Goal: Subscribe to service/newsletter

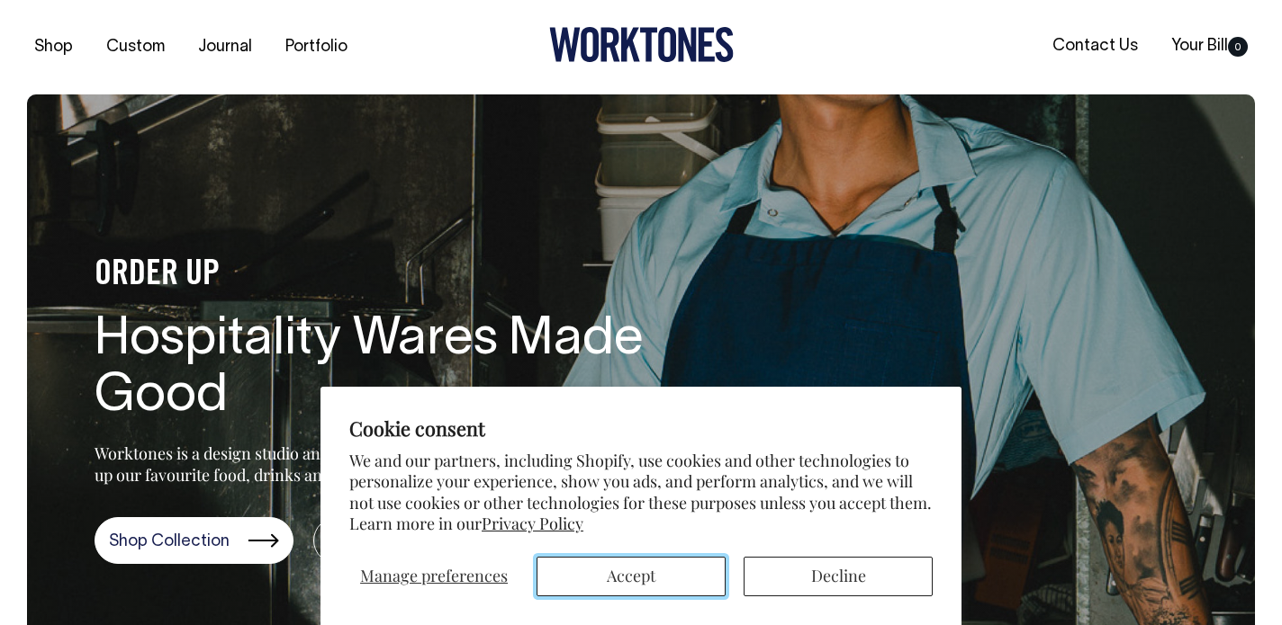
click at [607, 570] on button "Accept" at bounding box center [630, 577] width 189 height 40
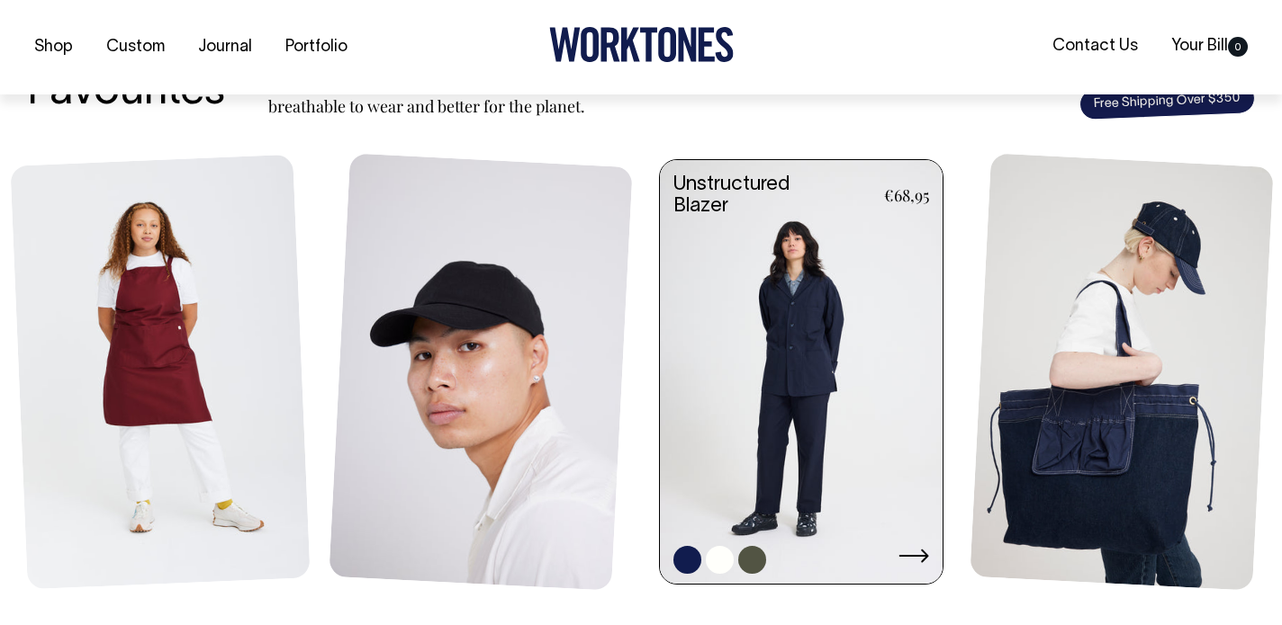
scroll to position [751, 0]
click at [809, 381] on link at bounding box center [801, 372] width 283 height 427
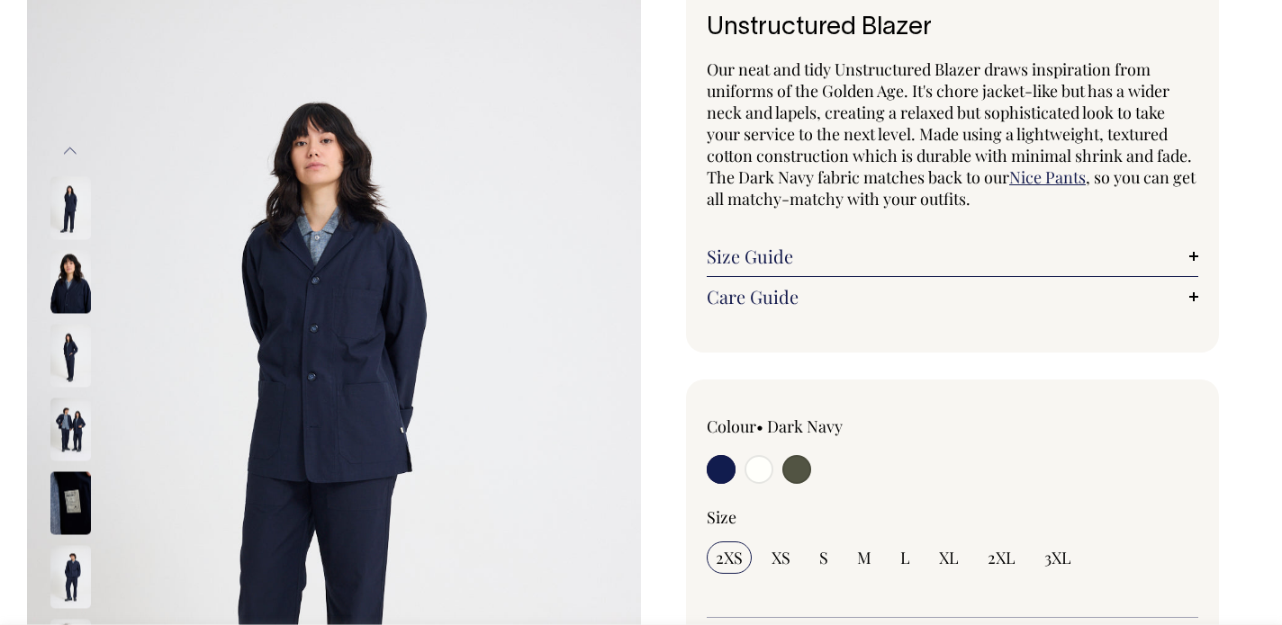
scroll to position [126, 0]
click at [79, 572] on img at bounding box center [70, 575] width 40 height 63
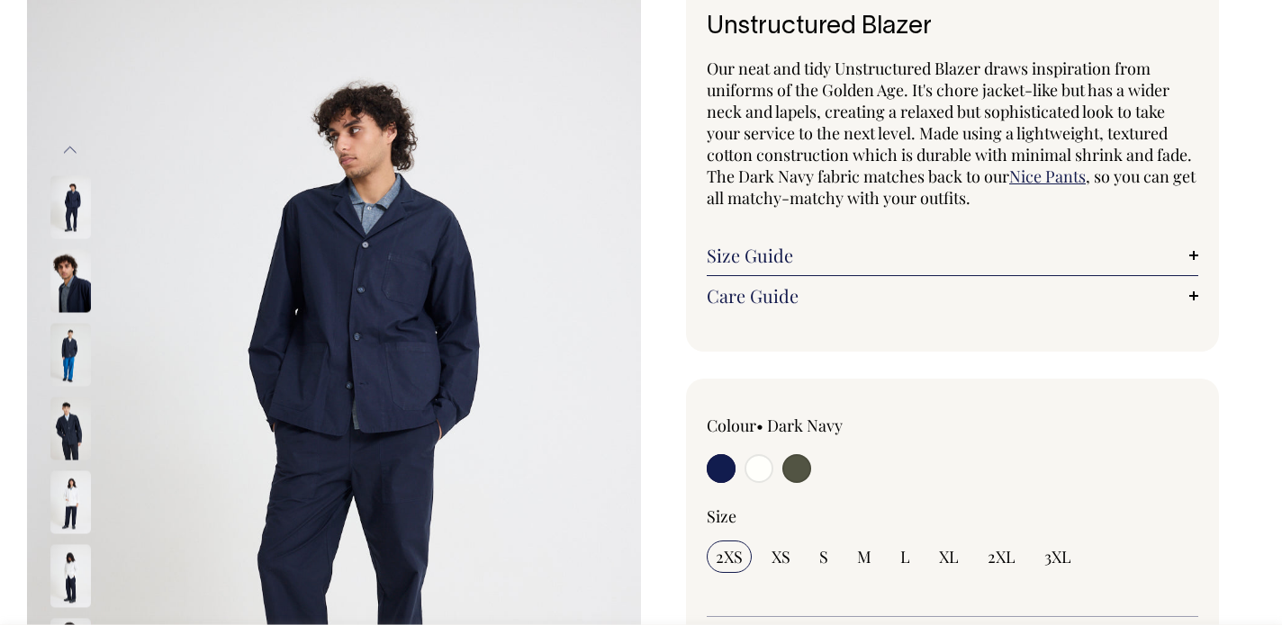
click at [804, 463] on input "radio" at bounding box center [796, 468] width 29 height 29
radio input "true"
select select "Olive"
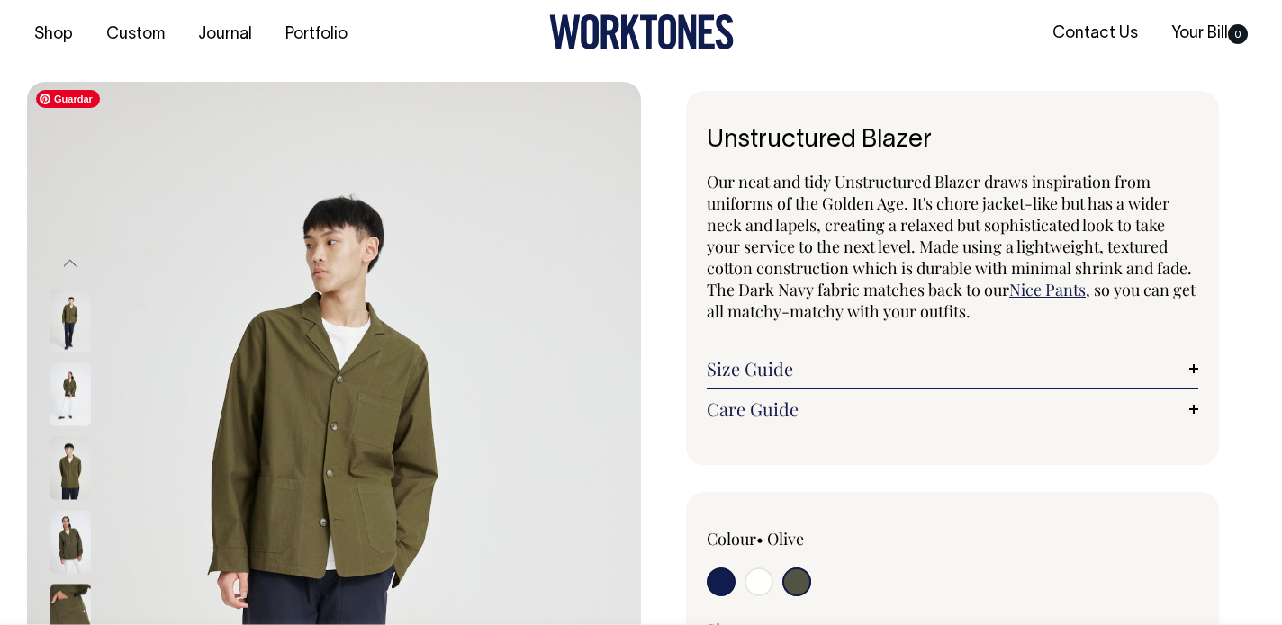
scroll to position [13, 0]
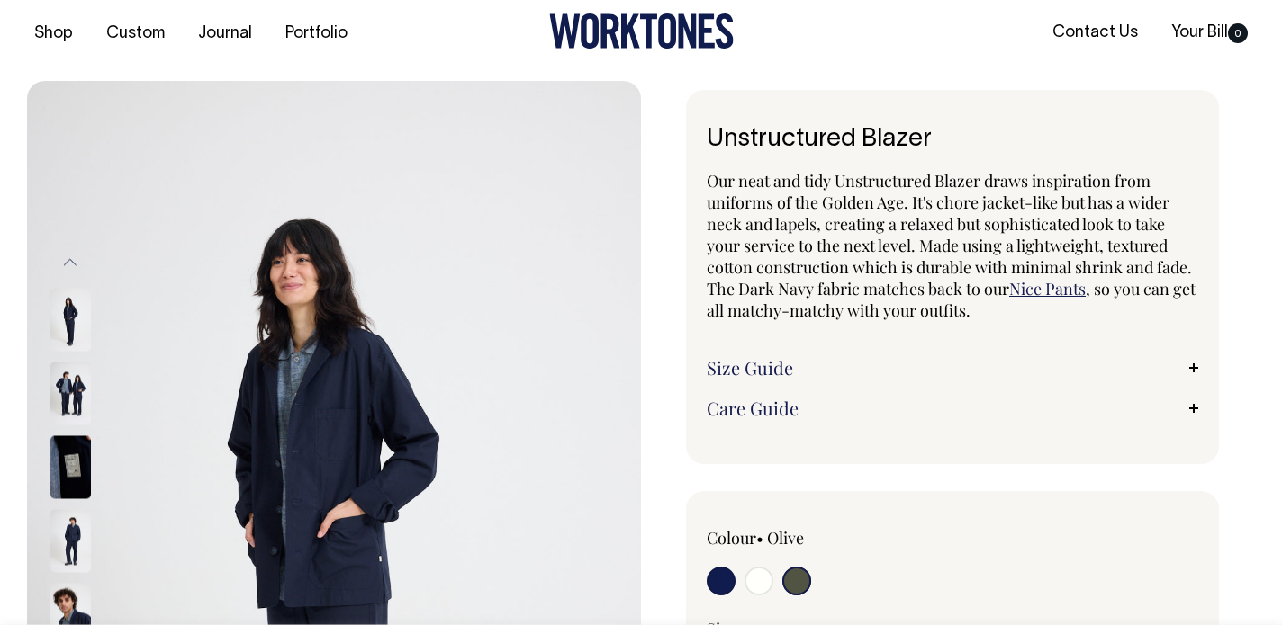
click at [757, 582] on input "radio" at bounding box center [758, 581] width 29 height 29
radio input "true"
select select "Off-White"
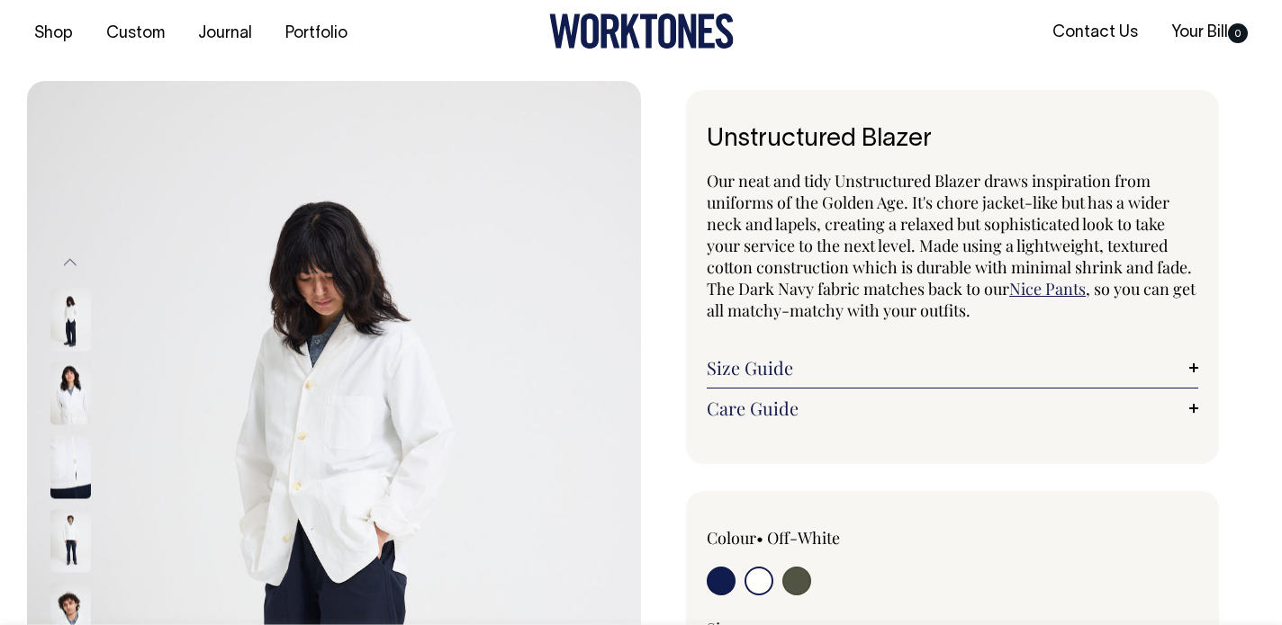
click at [720, 580] on input "radio" at bounding box center [720, 581] width 29 height 29
radio input "true"
select select "Dark Navy"
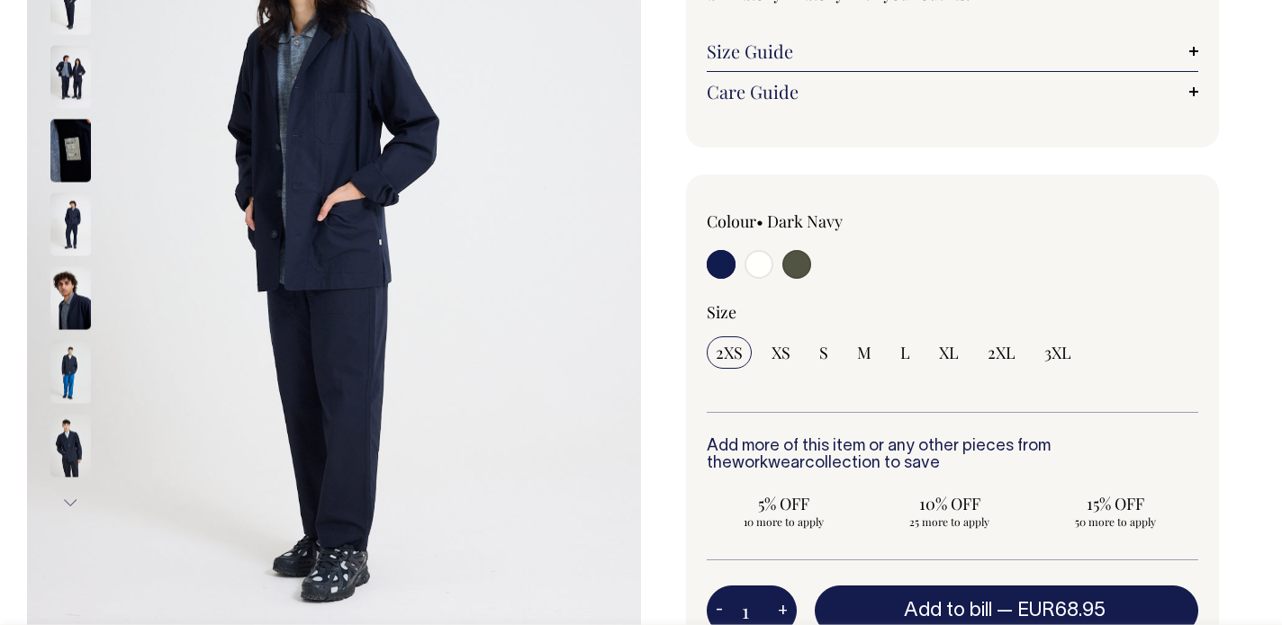
scroll to position [331, 0]
click at [67, 499] on button "Next" at bounding box center [70, 501] width 27 height 40
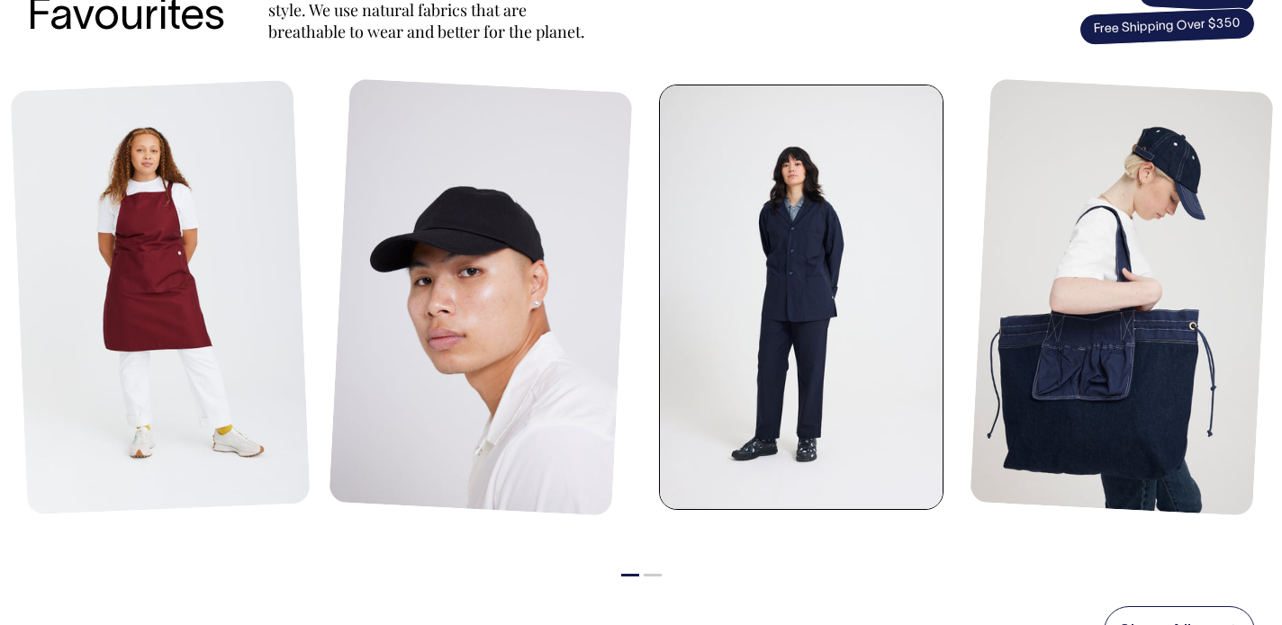
scroll to position [824, 0]
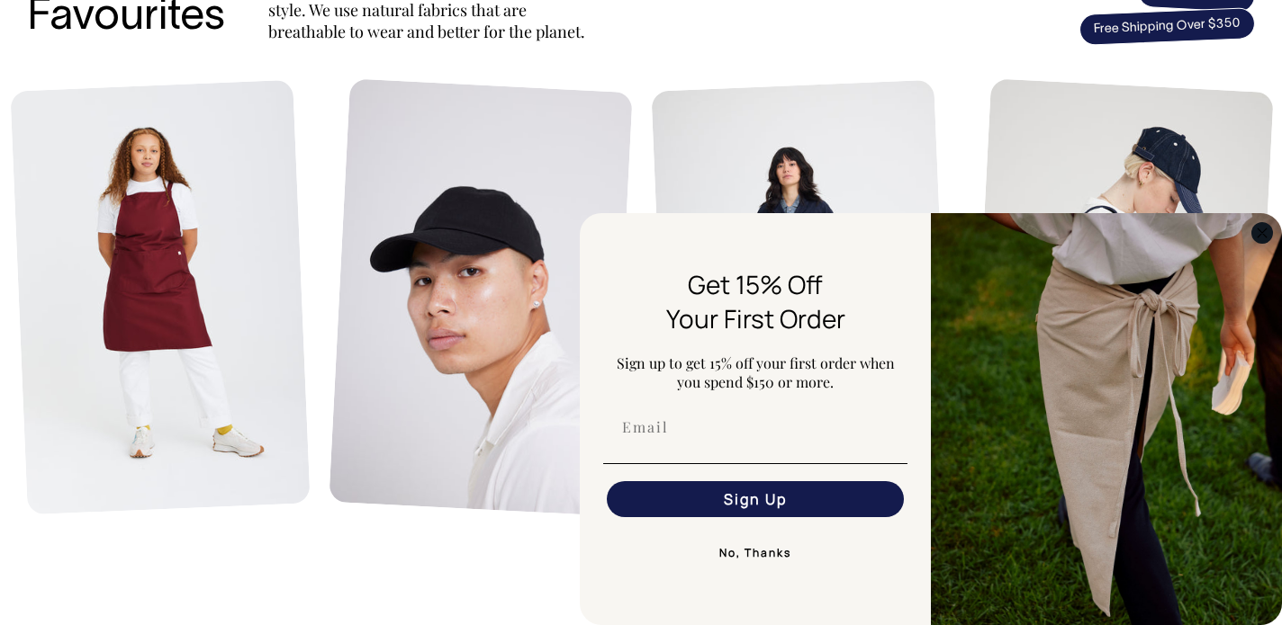
click at [1264, 236] on icon "Close dialog" at bounding box center [1261, 233] width 9 height 9
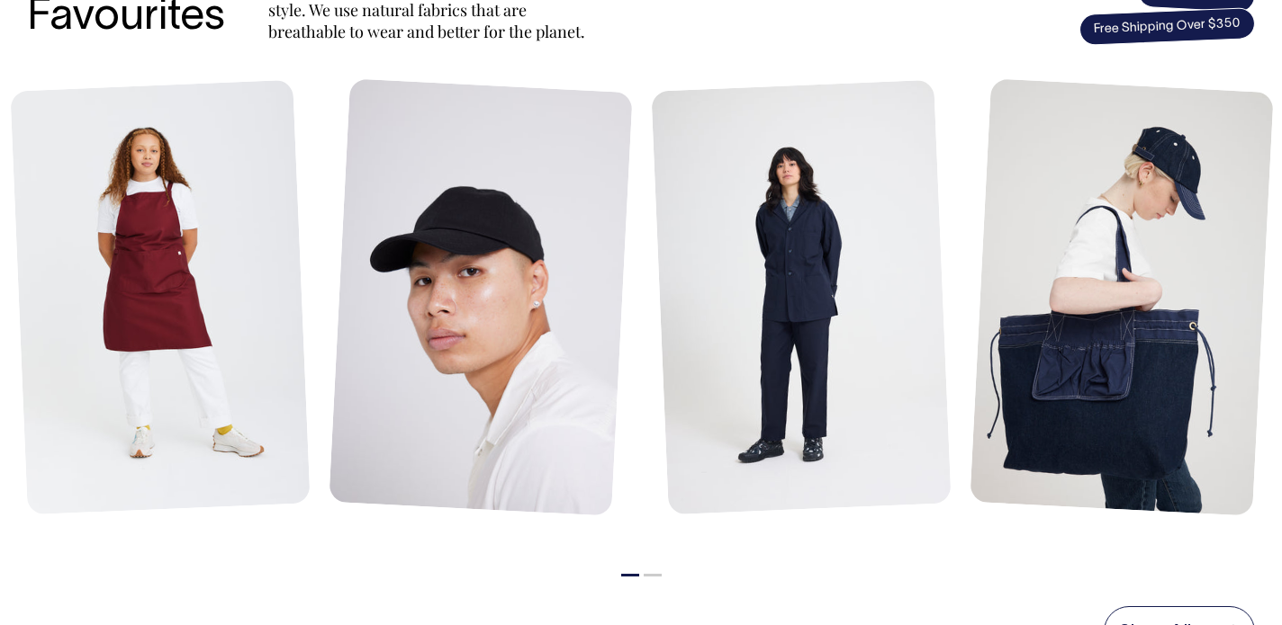
click at [656, 575] on button "2" at bounding box center [652, 575] width 18 height 3
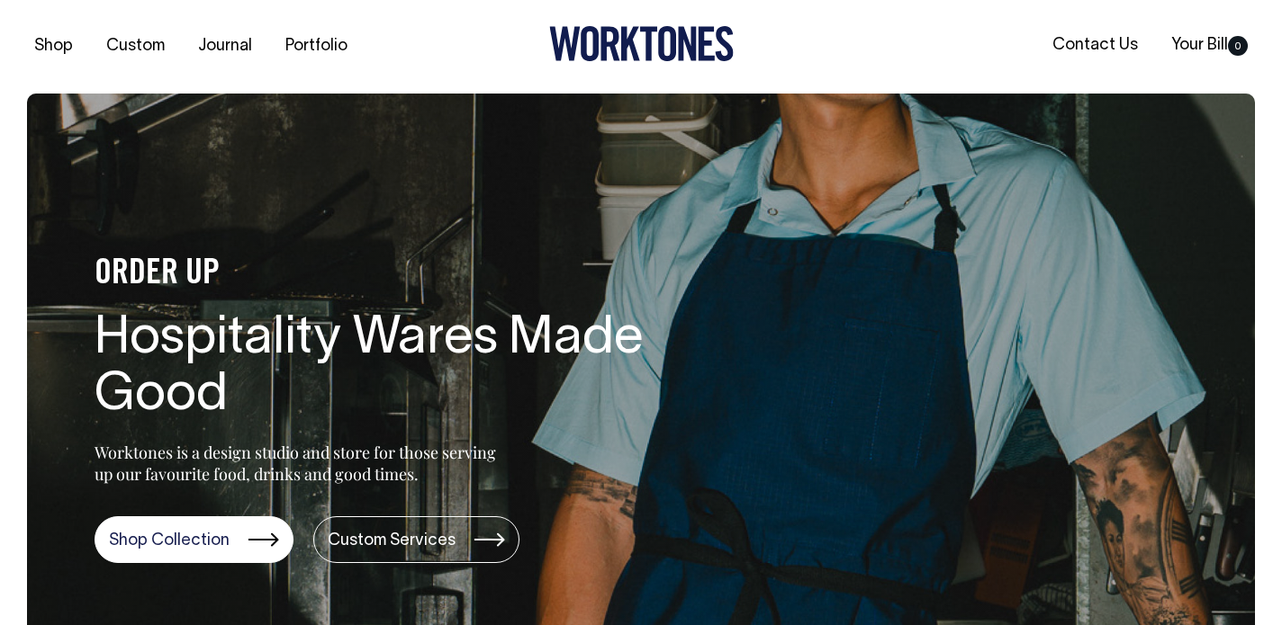
scroll to position [0, 0]
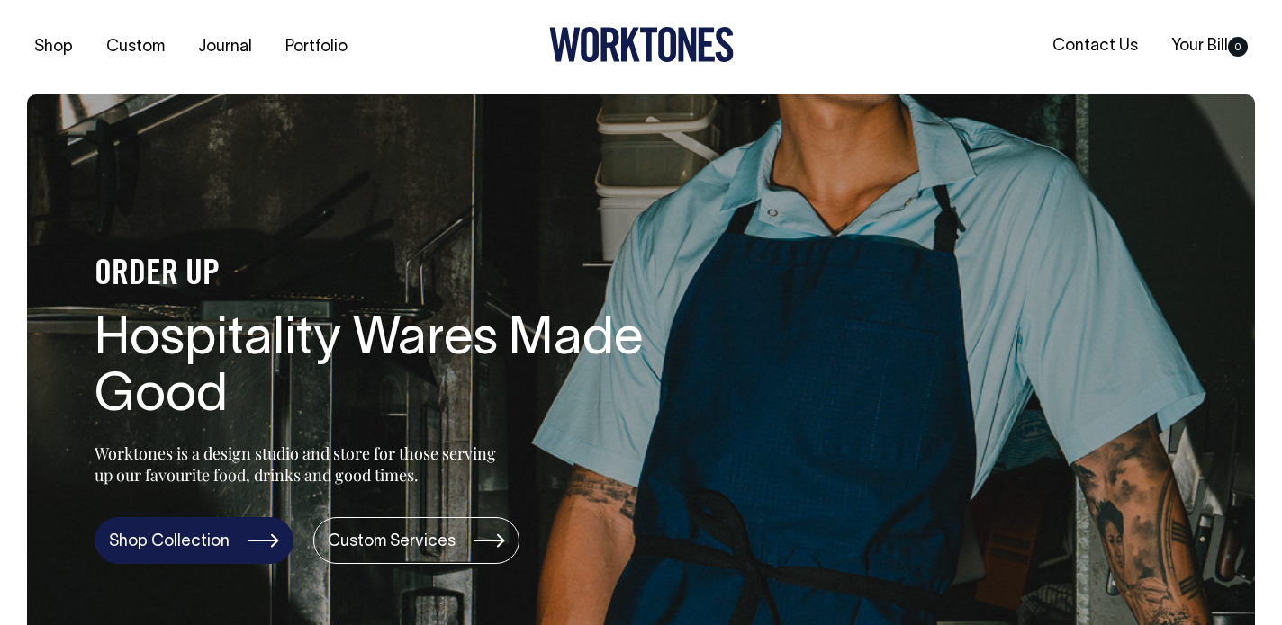
click at [214, 548] on link "Shop Collection" at bounding box center [193, 540] width 199 height 47
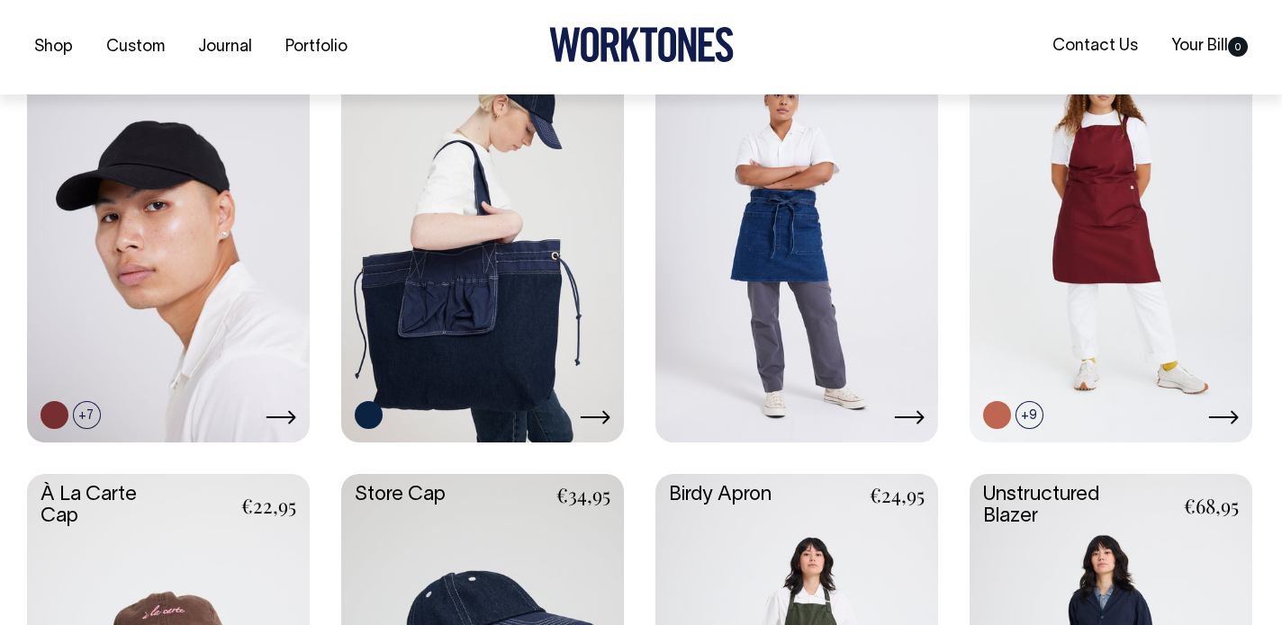
scroll to position [514, 0]
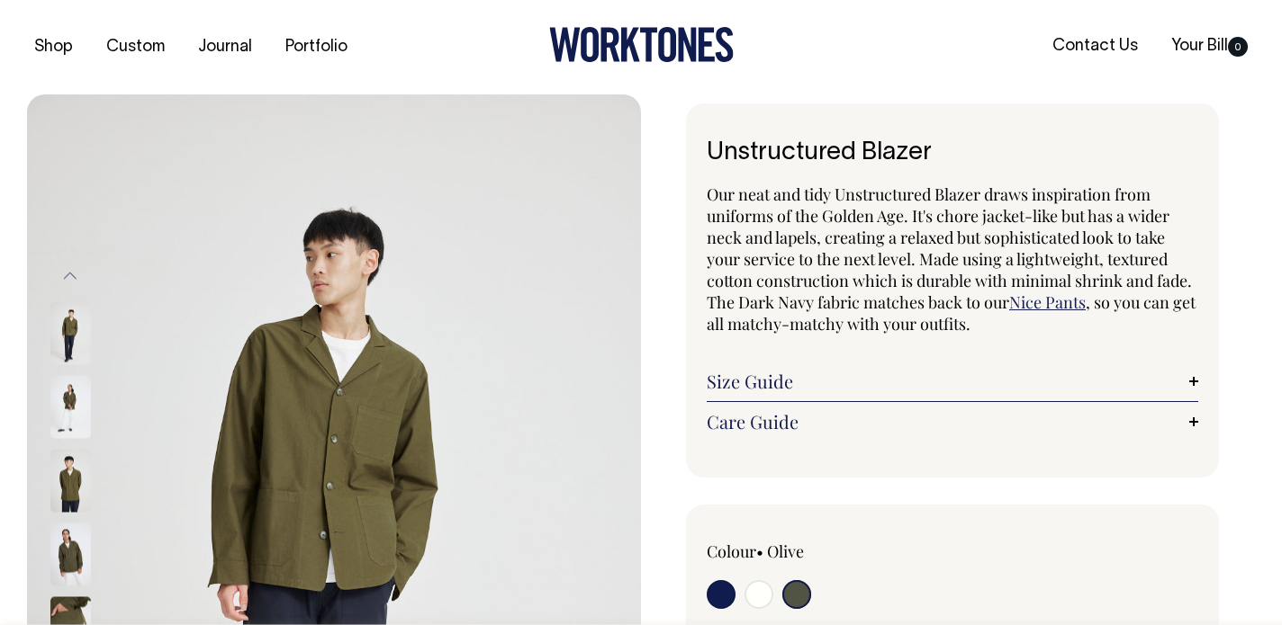
select select "Olive"
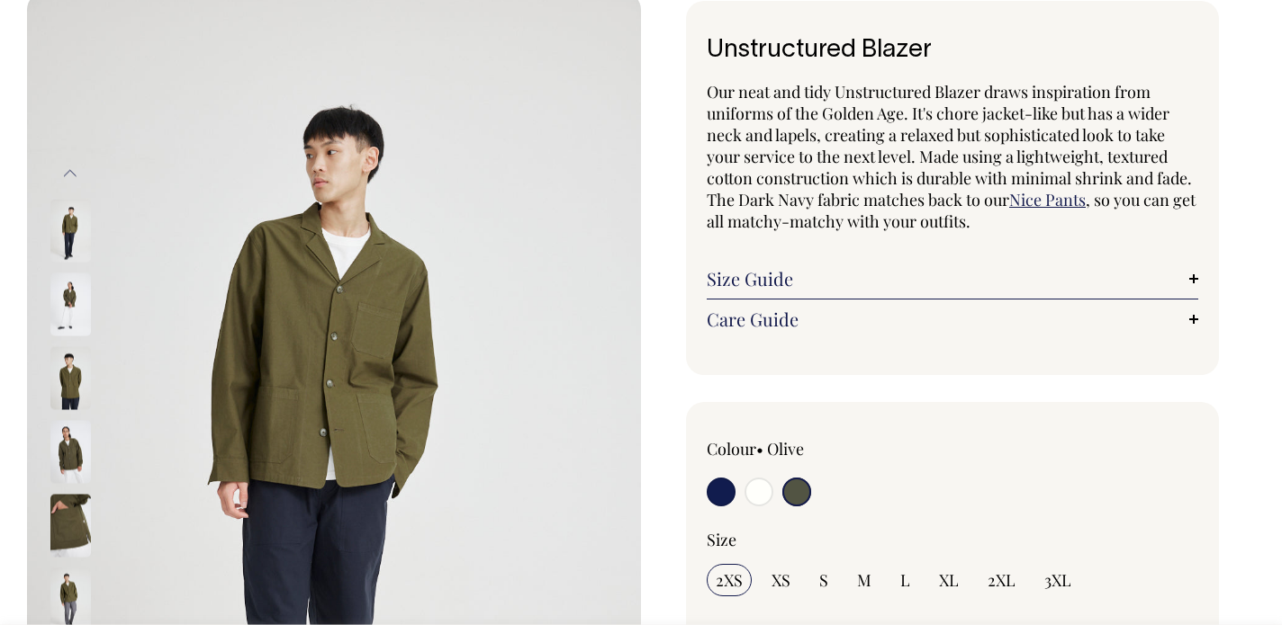
scroll to position [109, 0]
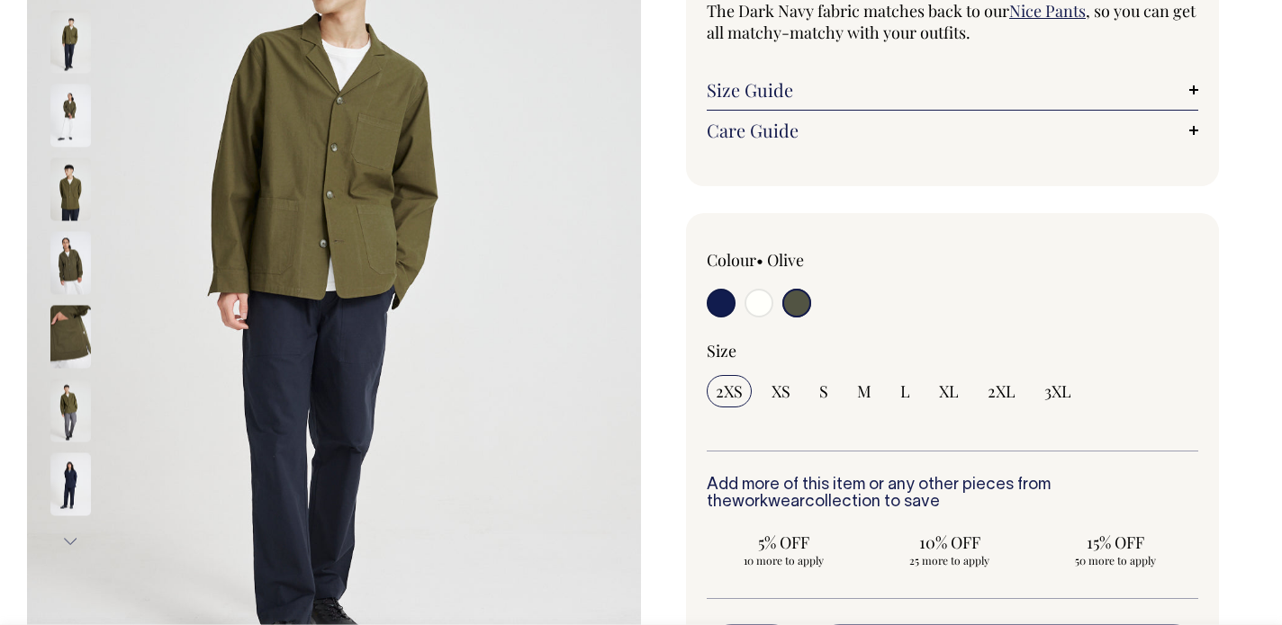
click at [69, 253] on img at bounding box center [70, 262] width 40 height 63
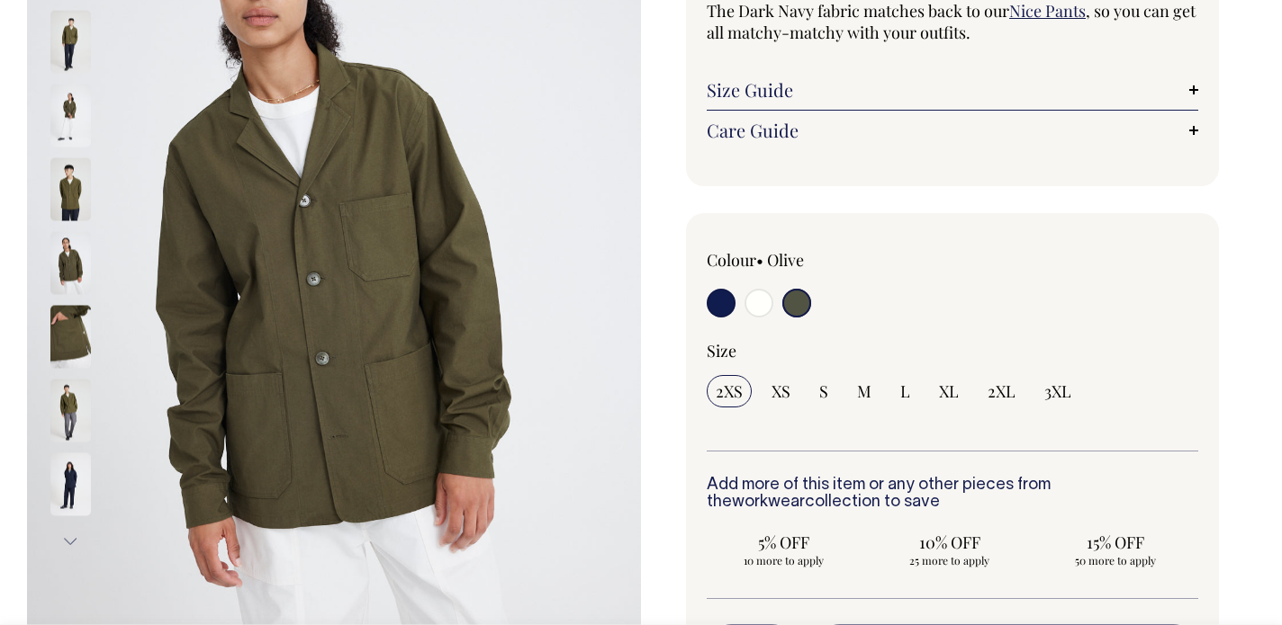
scroll to position [292, 0]
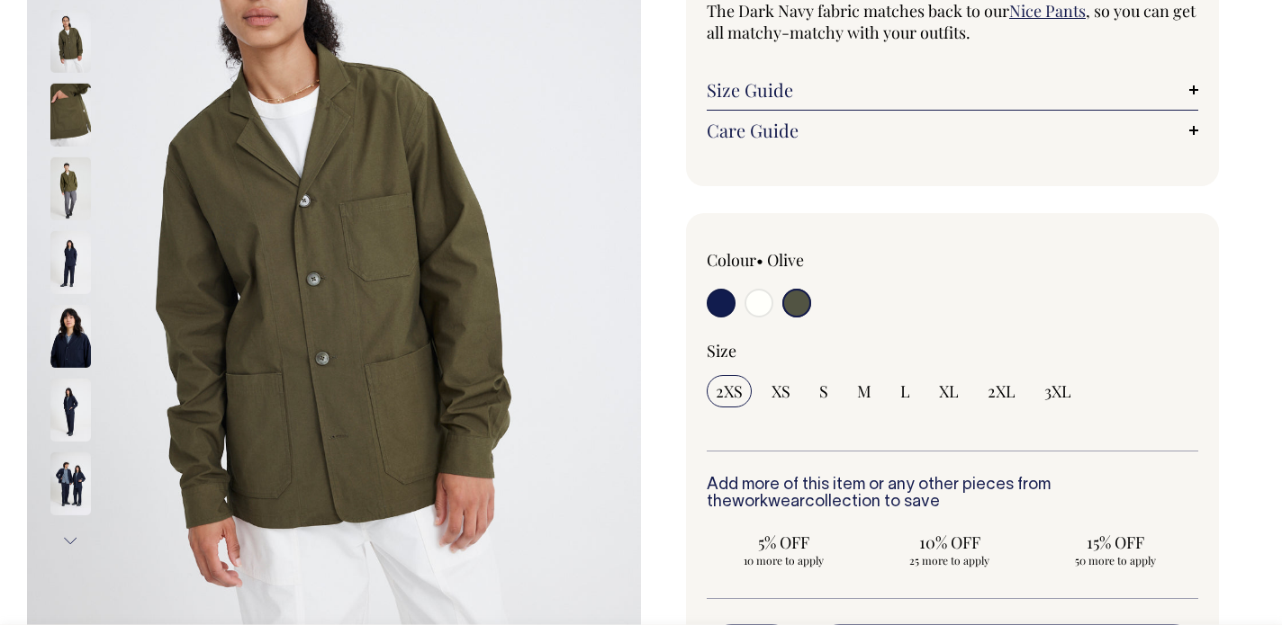
click at [72, 184] on img at bounding box center [70, 188] width 40 height 63
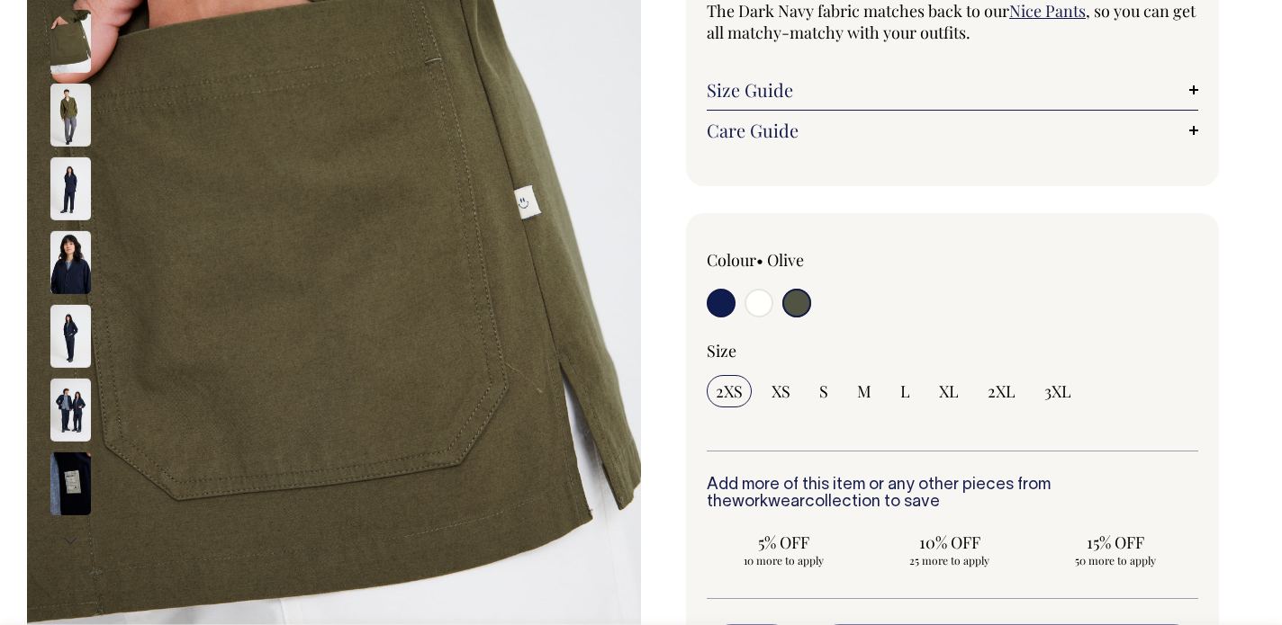
click at [78, 65] on img at bounding box center [70, 41] width 40 height 63
click at [74, 275] on img at bounding box center [70, 262] width 40 height 63
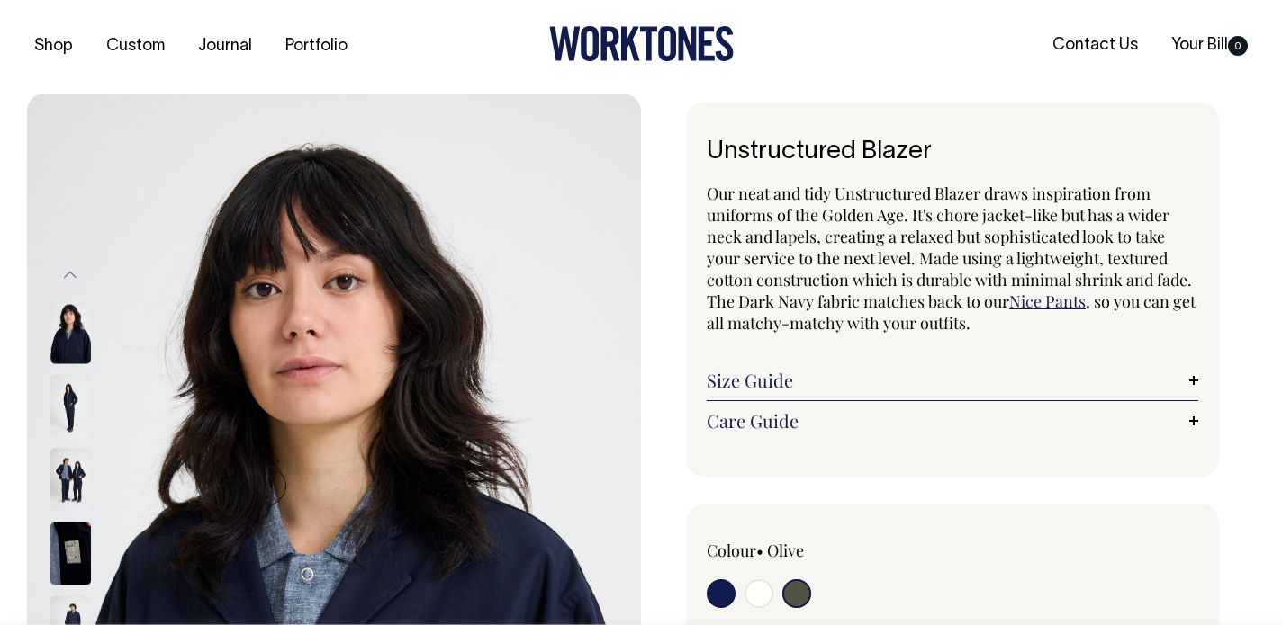
scroll to position [0, 0]
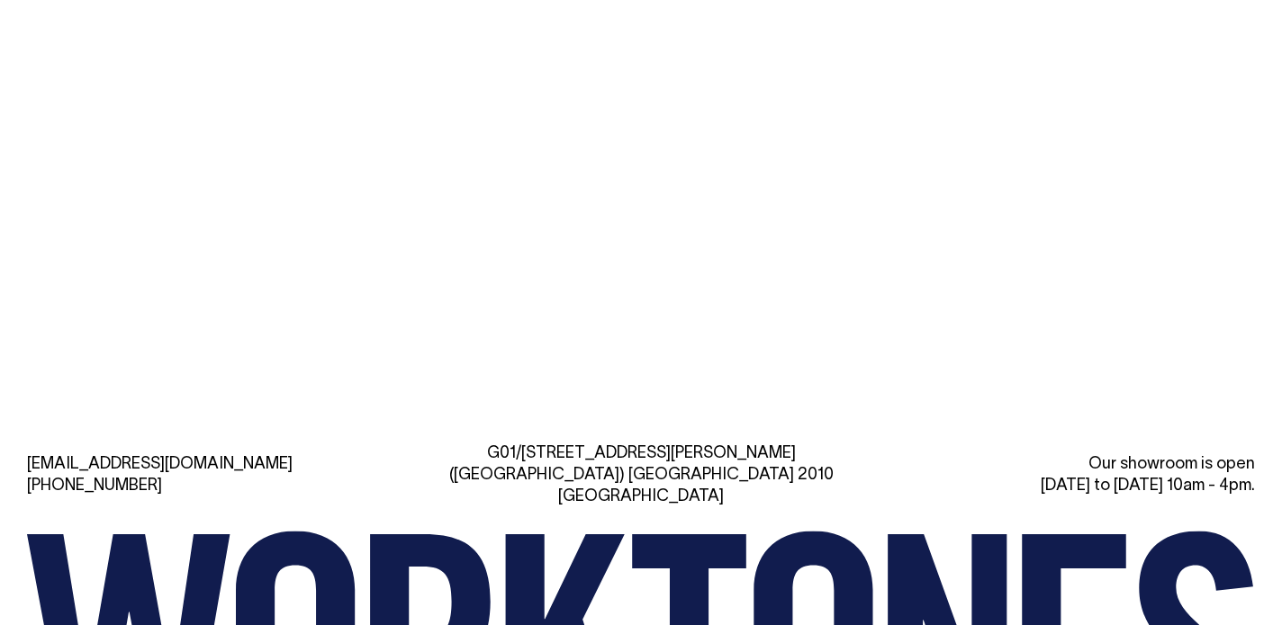
scroll to position [3715, 0]
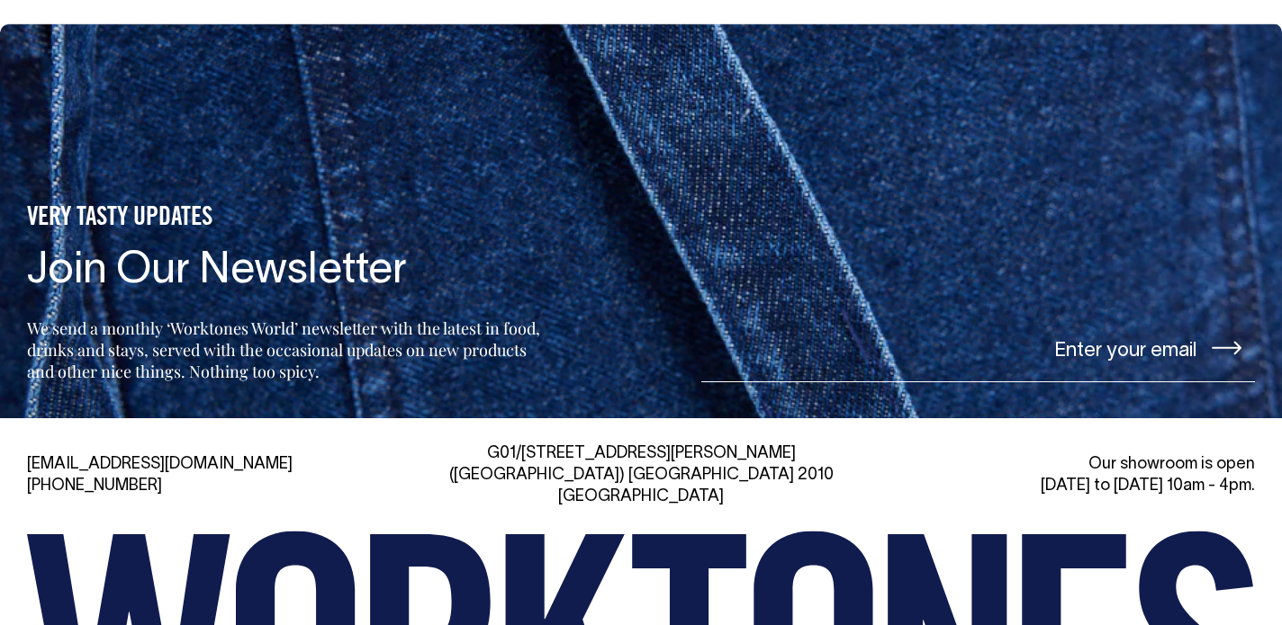
click at [1134, 324] on input"] "email" at bounding box center [977, 348] width 553 height 67
click at [1227, 342] on icon at bounding box center [1226, 349] width 30 height 14
click at [955, 319] on input"] "email" at bounding box center [977, 348] width 553 height 67
click at [1160, 315] on input"] "email" at bounding box center [977, 348] width 553 height 67
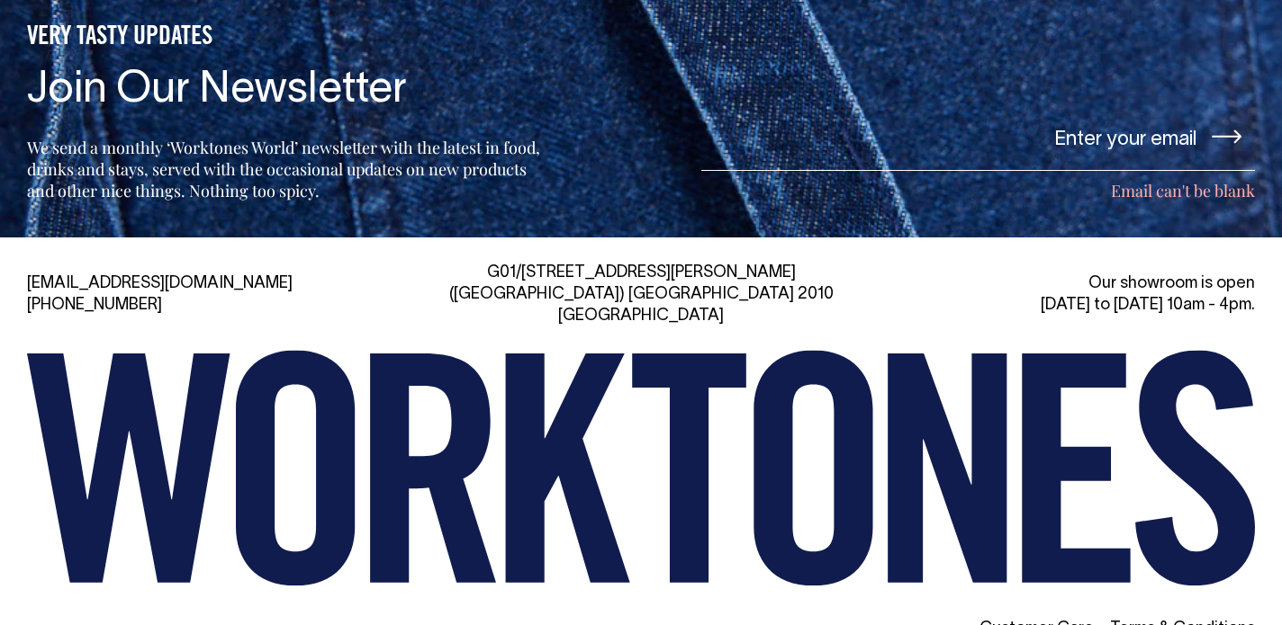
scroll to position [3896, 0]
click at [1189, 180] on li "Email can't be blank" at bounding box center [977, 191] width 553 height 22
click at [974, 119] on input"] "email" at bounding box center [977, 136] width 553 height 67
type input"] "[EMAIL_ADDRESS][DOMAIN_NAME]"
click at [1198, 117] on button at bounding box center [1226, 137] width 57 height 41
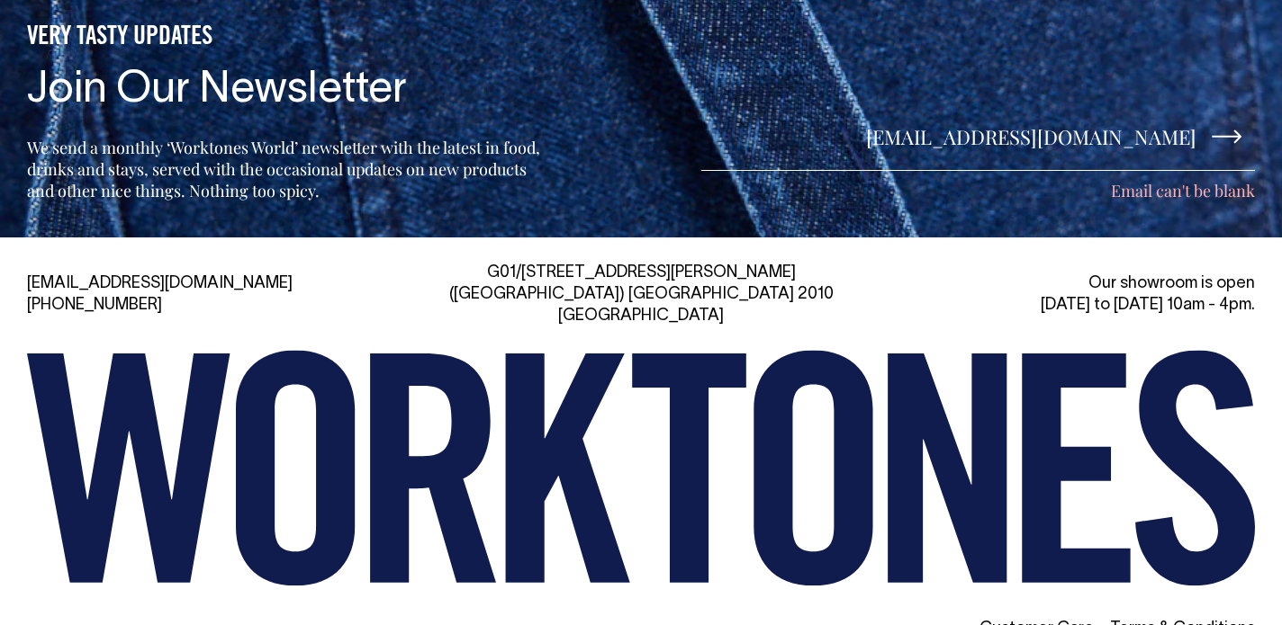
click at [1080, 184] on div "VERY TASTY UPDATES Join Our Newsletter We send a monthly ‘Worktones World’ news…" at bounding box center [641, 40] width 1282 height 395
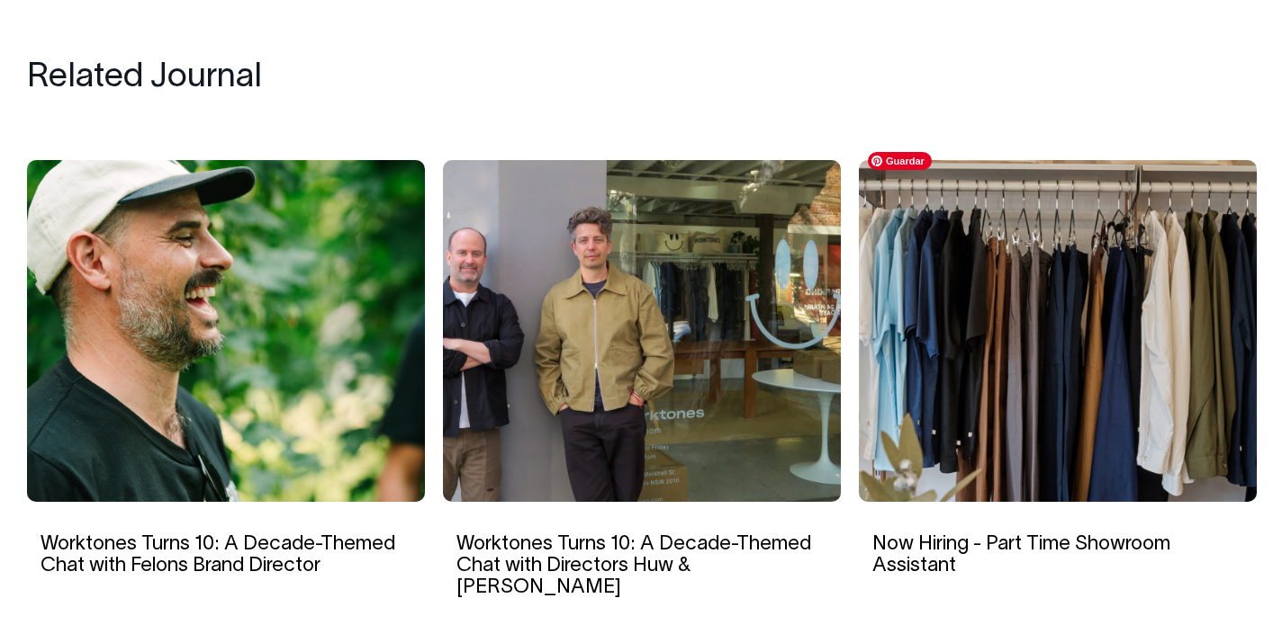
scroll to position [2977, 0]
click at [1052, 308] on img at bounding box center [1058, 331] width 398 height 342
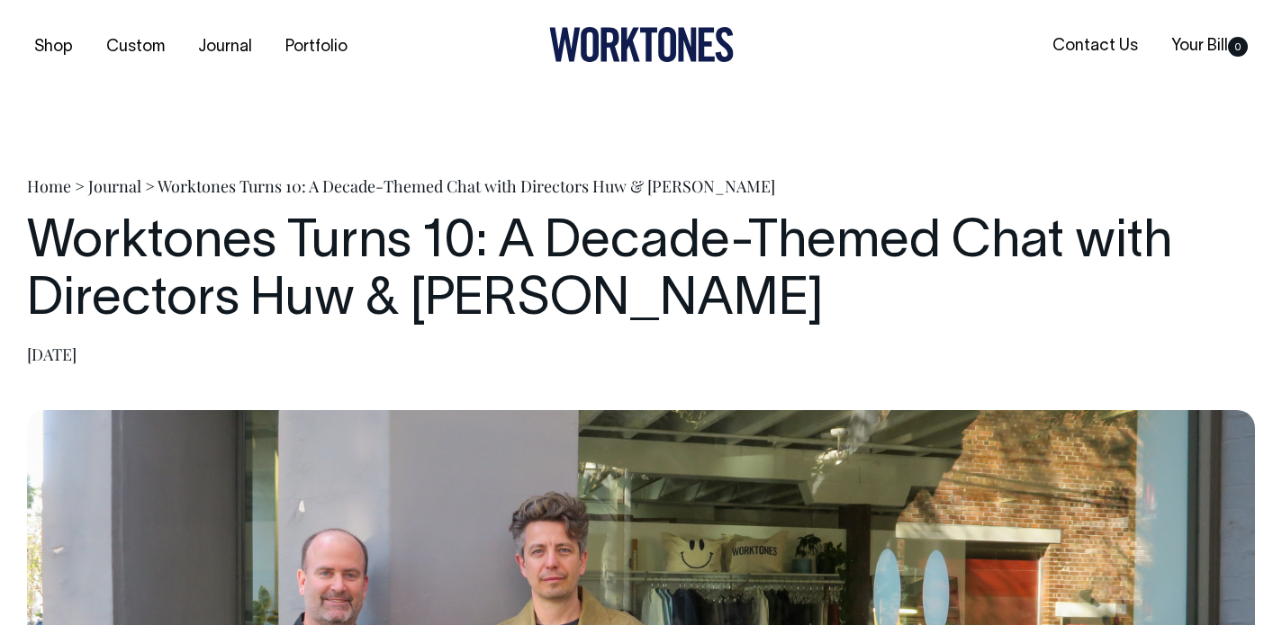
scroll to position [0, 0]
